Goal: Information Seeking & Learning: Learn about a topic

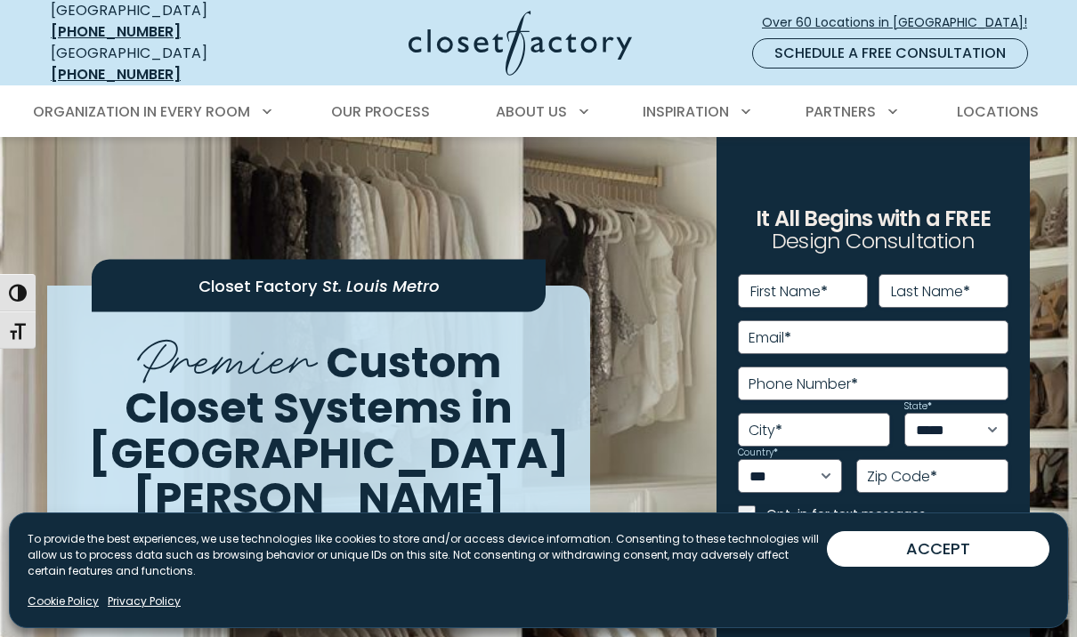
click at [868, 537] on button "ACCEPT" at bounding box center [938, 550] width 223 height 36
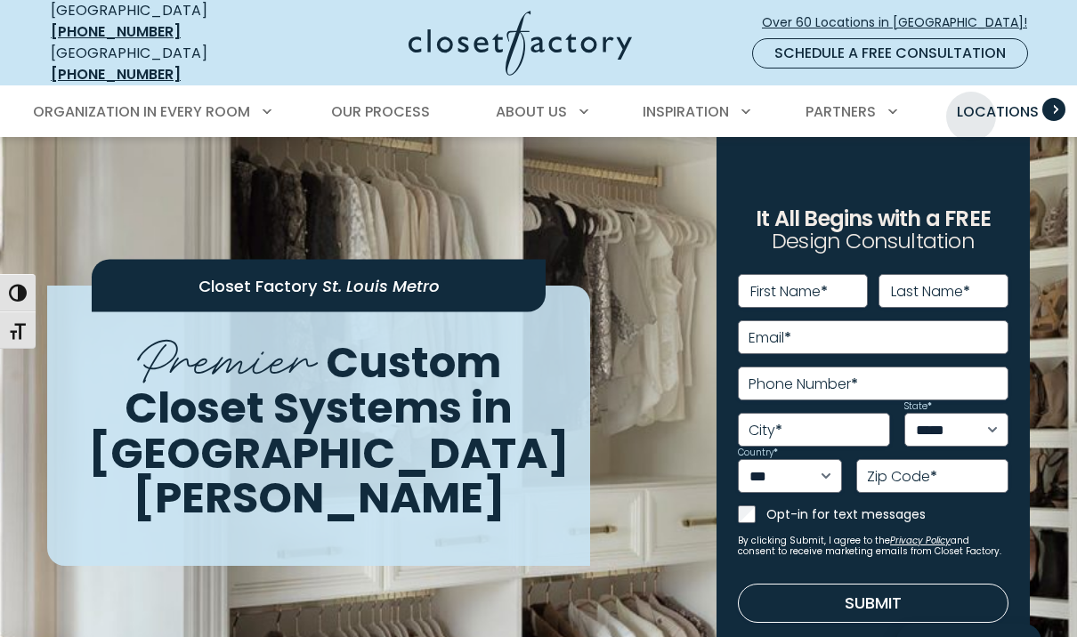
click at [971, 103] on span "Locations" at bounding box center [998, 111] width 82 height 20
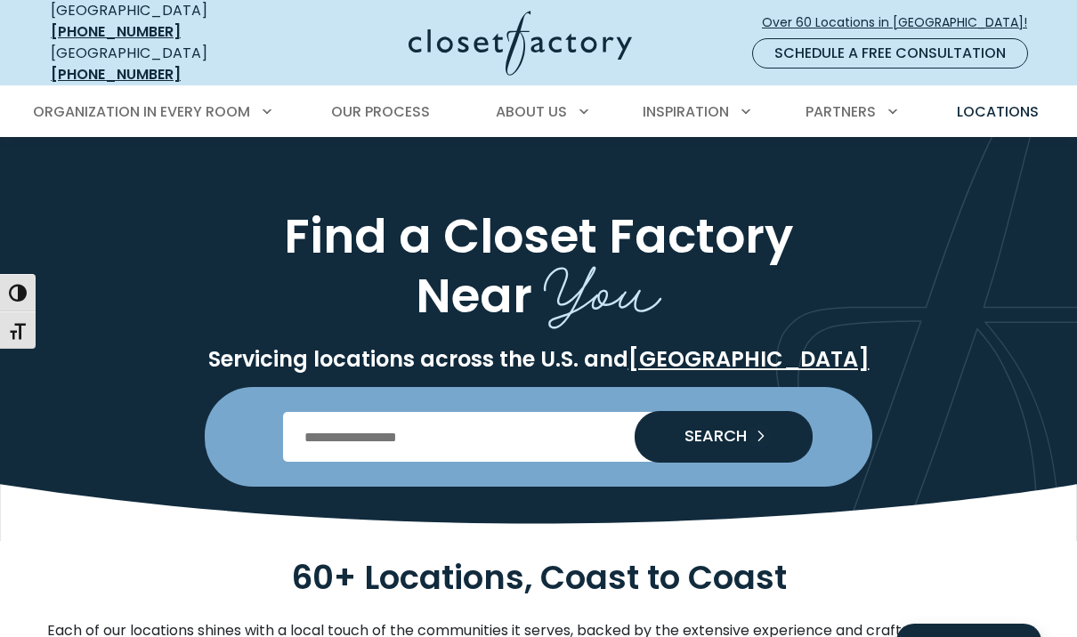
click at [362, 424] on input "Enter Postal Code" at bounding box center [539, 437] width 512 height 50
type input "*****"
click at [723, 425] on button "SEARCH" at bounding box center [724, 437] width 178 height 52
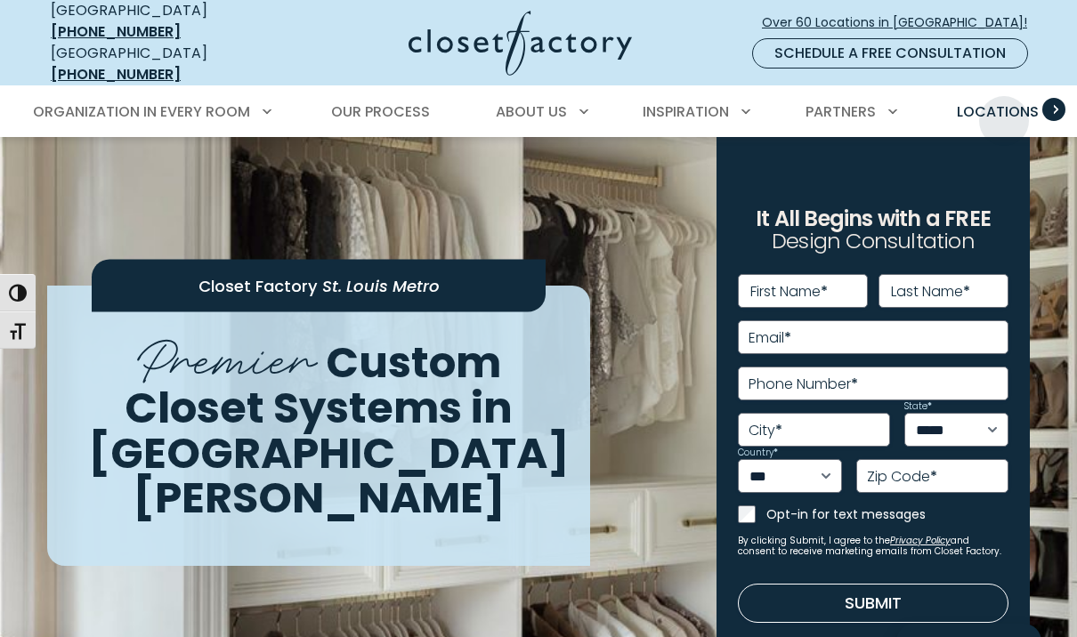
click at [1004, 108] on span "Locations" at bounding box center [998, 111] width 82 height 20
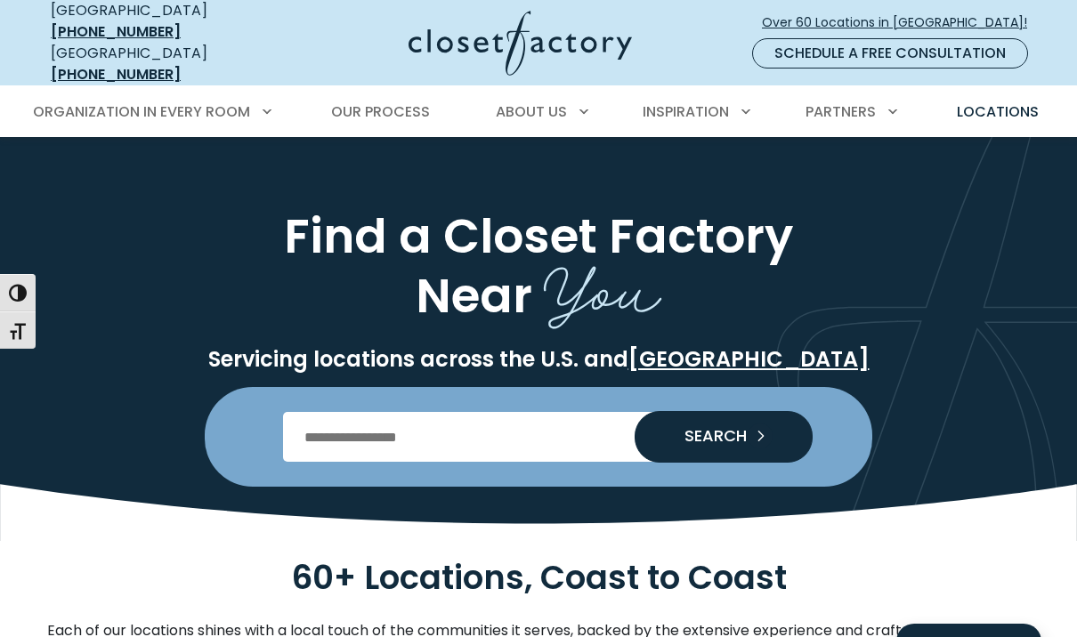
drag, startPoint x: 387, startPoint y: 420, endPoint x: 389, endPoint y: 403, distance: 17.0
click at [387, 419] on input "Enter Postal Code" at bounding box center [539, 437] width 512 height 50
type input "*****"
click at [686, 428] on span "SEARCH" at bounding box center [708, 436] width 77 height 16
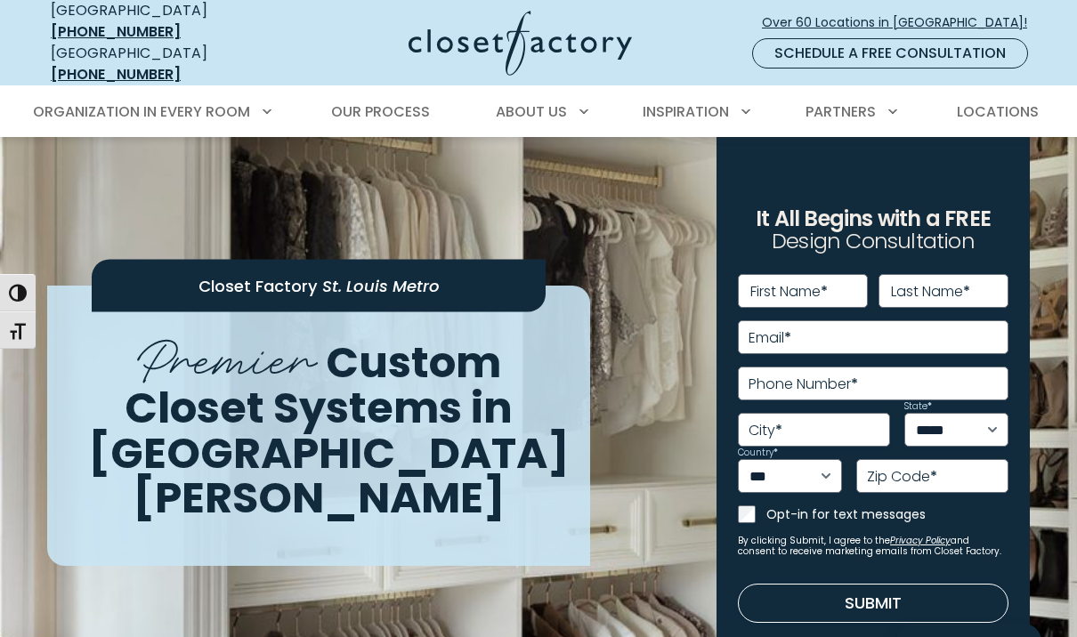
click at [686, 423] on div "Closet Factory [GEOGRAPHIC_DATA] Premier Custom Closet Systems in [GEOGRAPHIC_D…" at bounding box center [372, 426] width 670 height 280
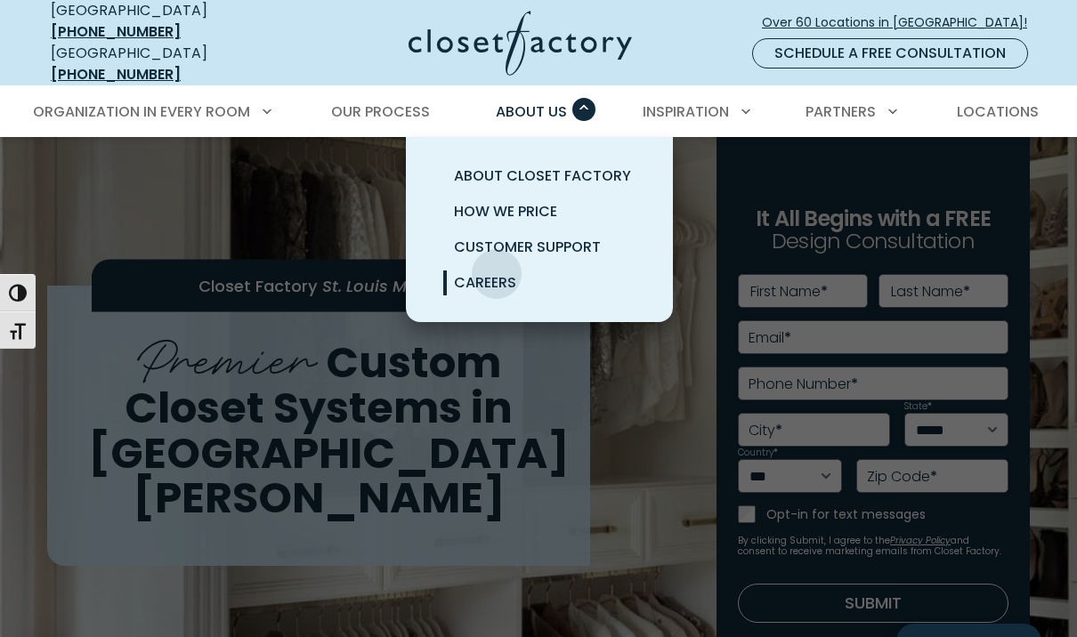
click at [497, 272] on span "Careers" at bounding box center [485, 282] width 62 height 20
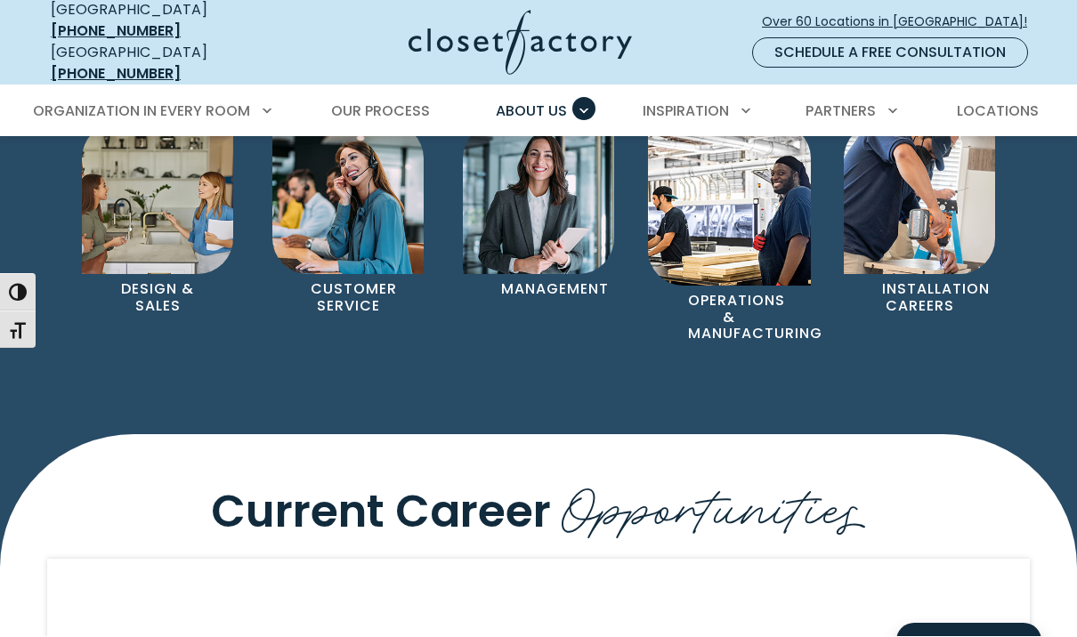
scroll to position [1180, 0]
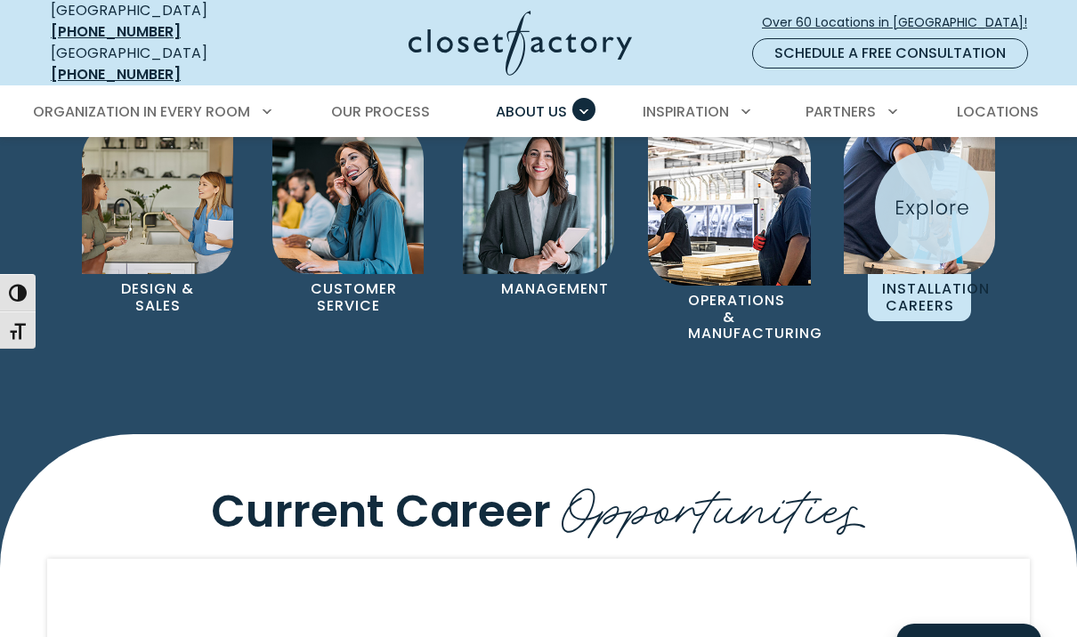
click at [932, 207] on img "Pages Gallery" at bounding box center [919, 198] width 151 height 151
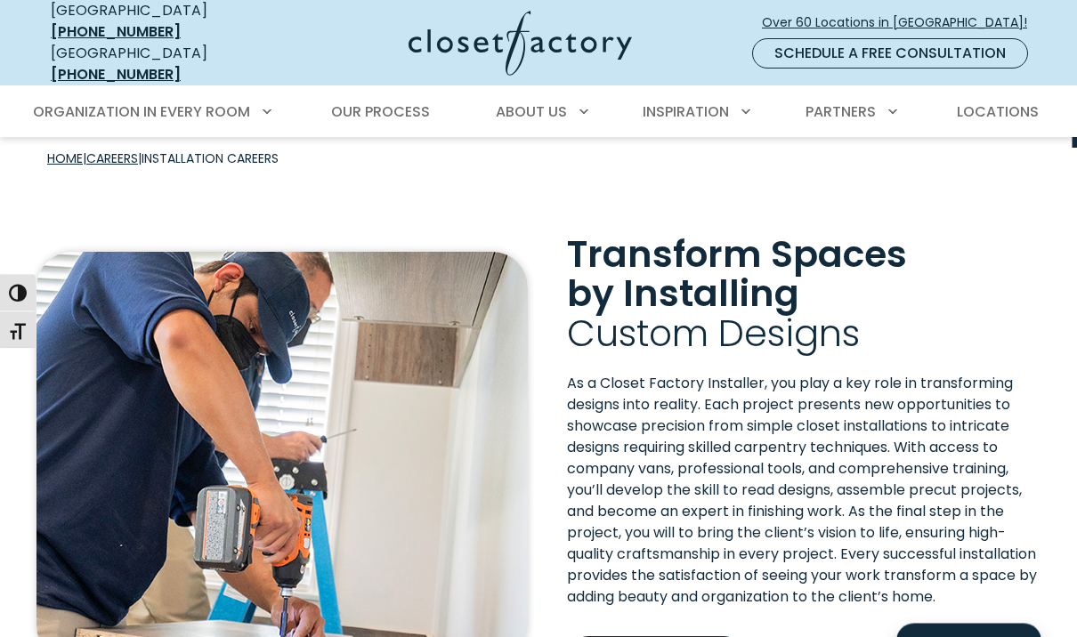
scroll to position [299, 0]
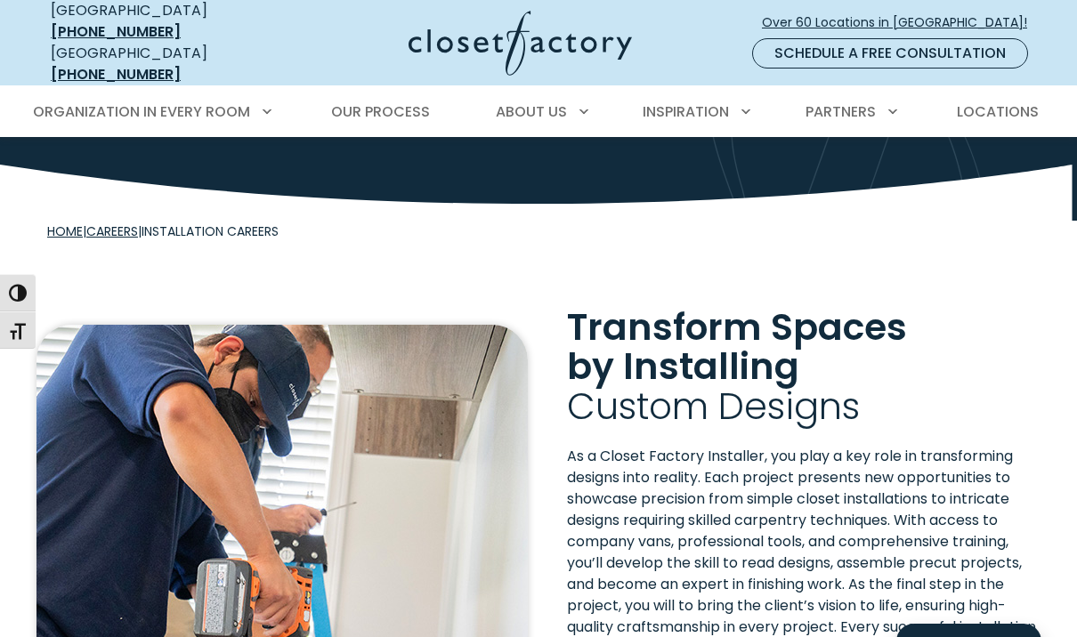
scroll to position [0, 0]
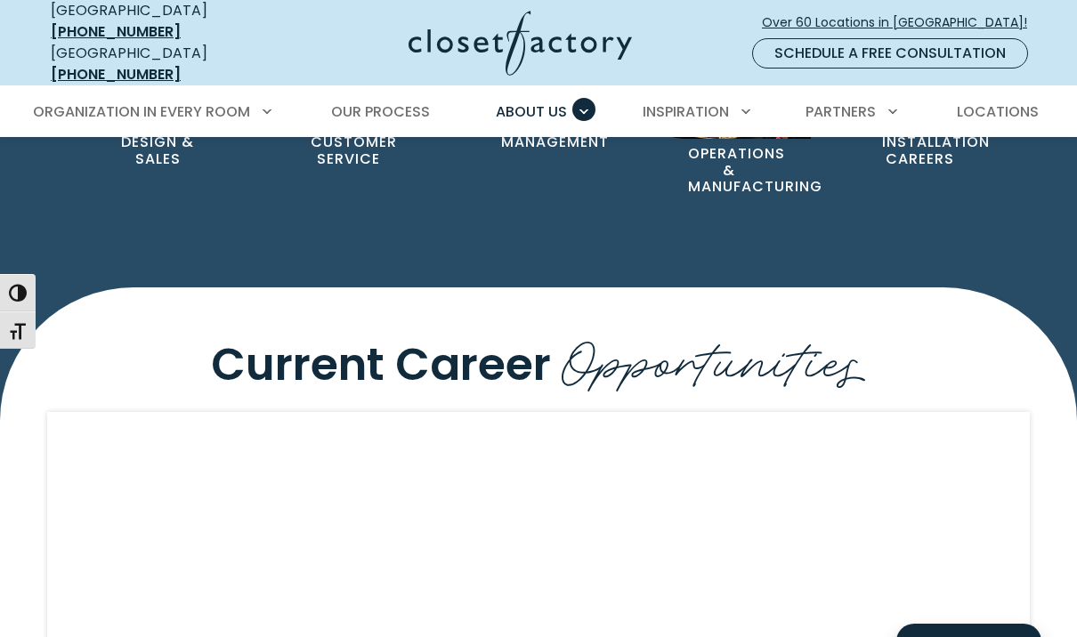
scroll to position [1356, 0]
